Goal: Transaction & Acquisition: Subscribe to service/newsletter

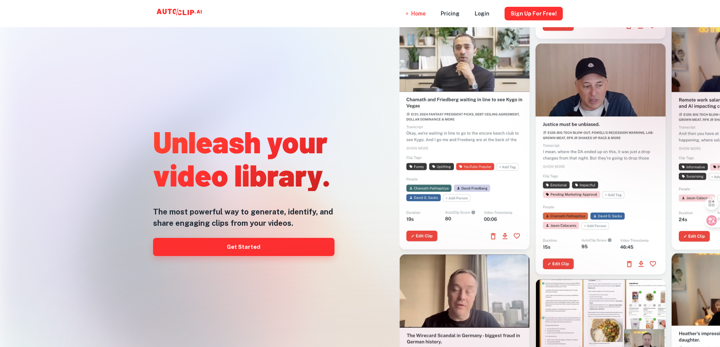
click at [269, 250] on link "Get Started" at bounding box center [243, 247] width 181 height 18
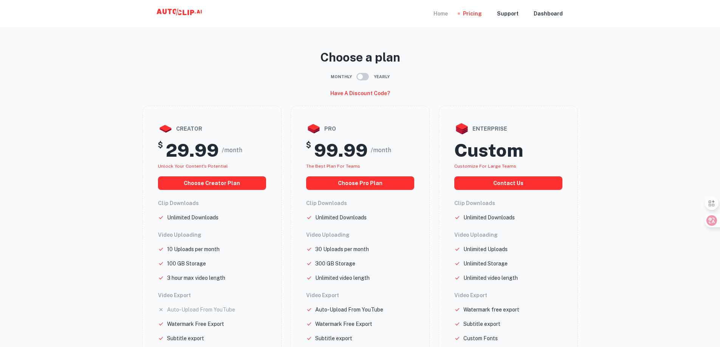
click at [440, 15] on div "Home" at bounding box center [440, 13] width 14 height 27
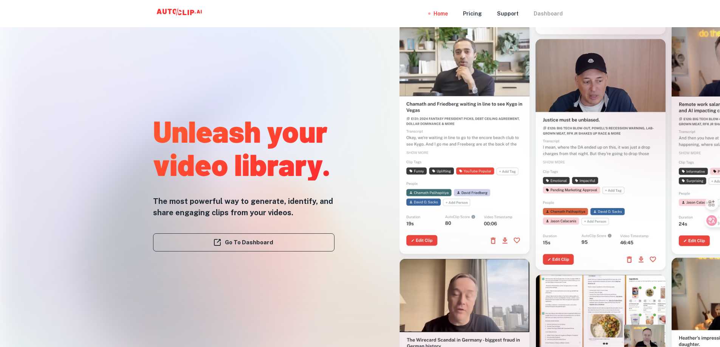
click at [544, 14] on div "Dashboard" at bounding box center [547, 13] width 29 height 27
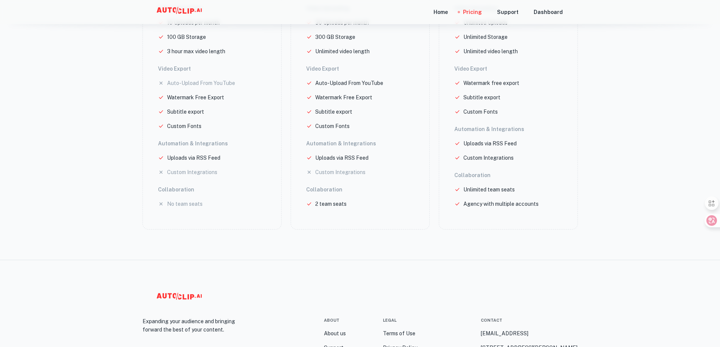
scroll to position [310, 0]
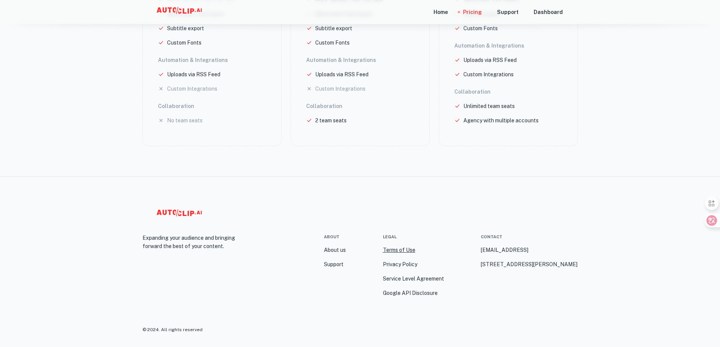
click at [393, 249] on link "Terms of Use" at bounding box center [399, 250] width 32 height 8
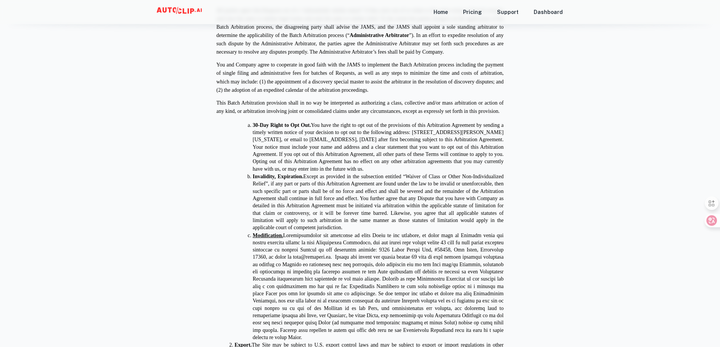
scroll to position [4025, 0]
